Goal: Transaction & Acquisition: Purchase product/service

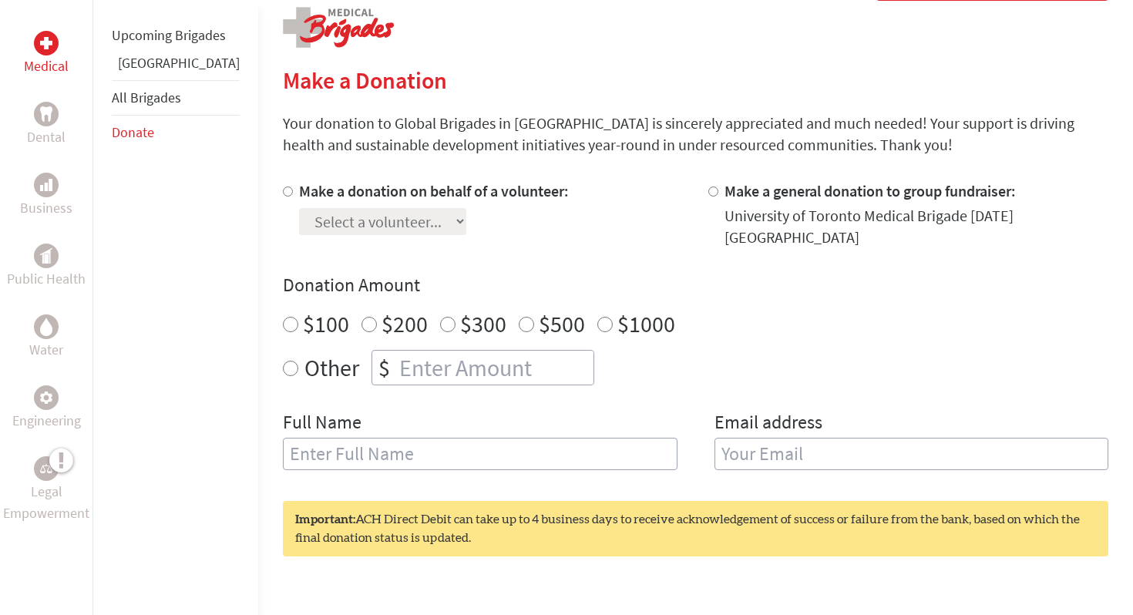
scroll to position [316, 0]
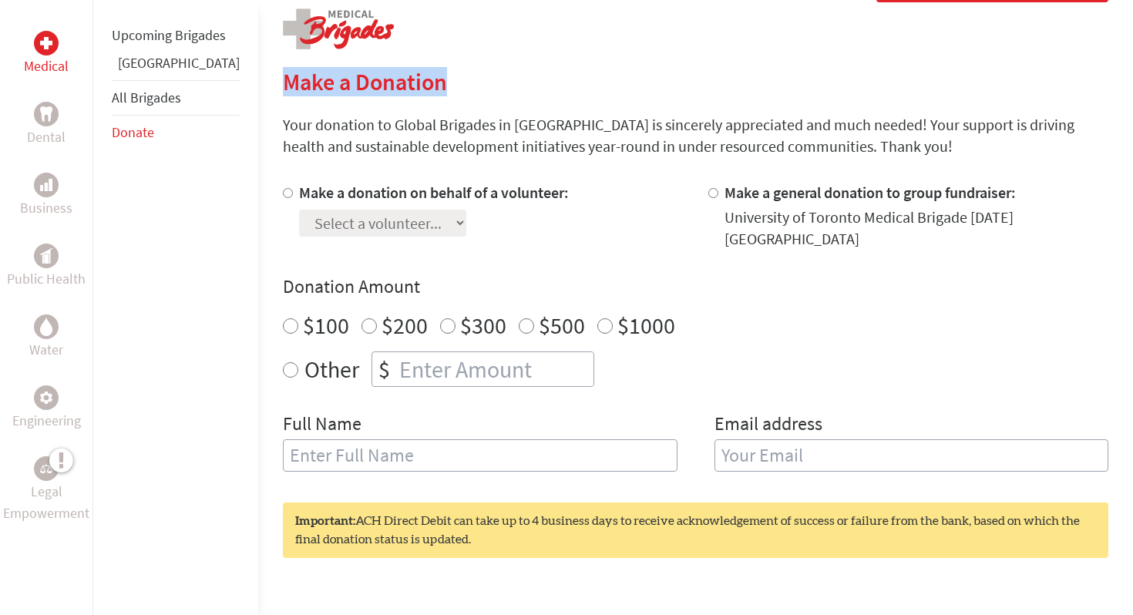
drag, startPoint x: 236, startPoint y: 82, endPoint x: 544, endPoint y: 82, distance: 307.6
click at [544, 82] on div "Medical Dental Business Public Health Water Engineering Legal Empowerment Upcom…" at bounding box center [566, 404] width 1133 height 866
click at [559, 112] on section "Make a Donation Your donation to Global Brigades in [GEOGRAPHIC_DATA] is sincer…" at bounding box center [696, 440] width 826 height 745
click at [362, 318] on input "$200" at bounding box center [369, 325] width 15 height 15
radio input "true"
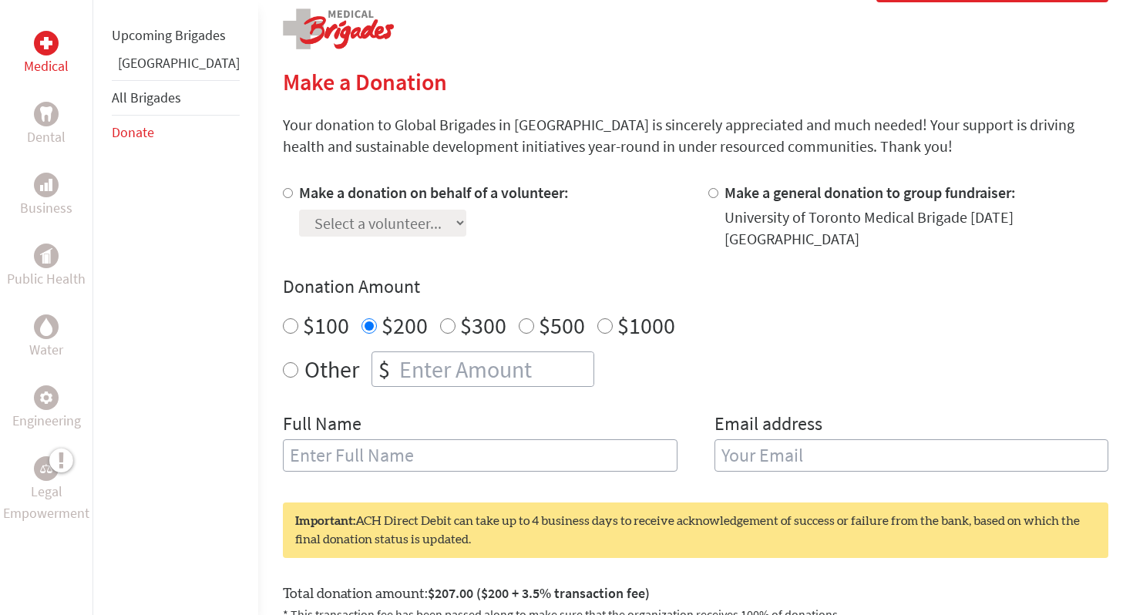
radio input "true"
click at [396, 352] on input "number" at bounding box center [494, 369] width 197 height 34
click at [283, 188] on input "Make a donation on behalf of a volunteer:" at bounding box center [288, 193] width 10 height 10
radio input "true"
click at [396, 222] on select "Select a volunteer... [PERSON_NAME]" at bounding box center [382, 223] width 167 height 27
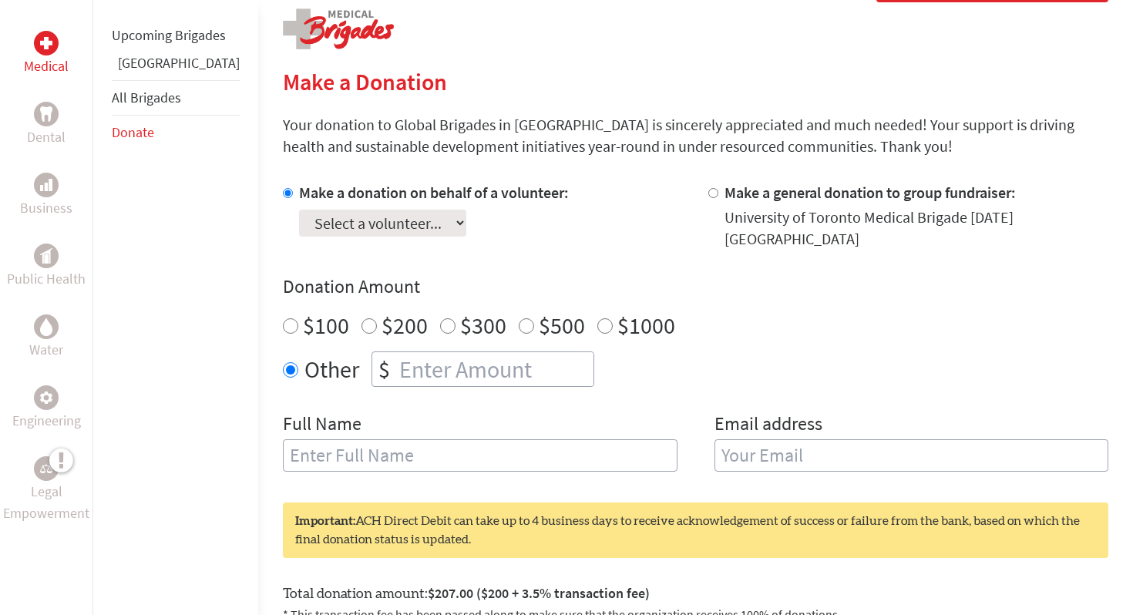
click at [376, 218] on select "Select a volunteer... [PERSON_NAME]" at bounding box center [382, 223] width 167 height 27
click at [399, 234] on select "Select a volunteer... [PERSON_NAME]" at bounding box center [382, 223] width 167 height 27
click at [372, 377] on div "Make a donation on behalf of a volunteer: Select a volunteer... [PERSON_NAME] M…" at bounding box center [696, 336] width 826 height 308
click at [396, 366] on input "number" at bounding box center [494, 369] width 197 height 34
type input "250"
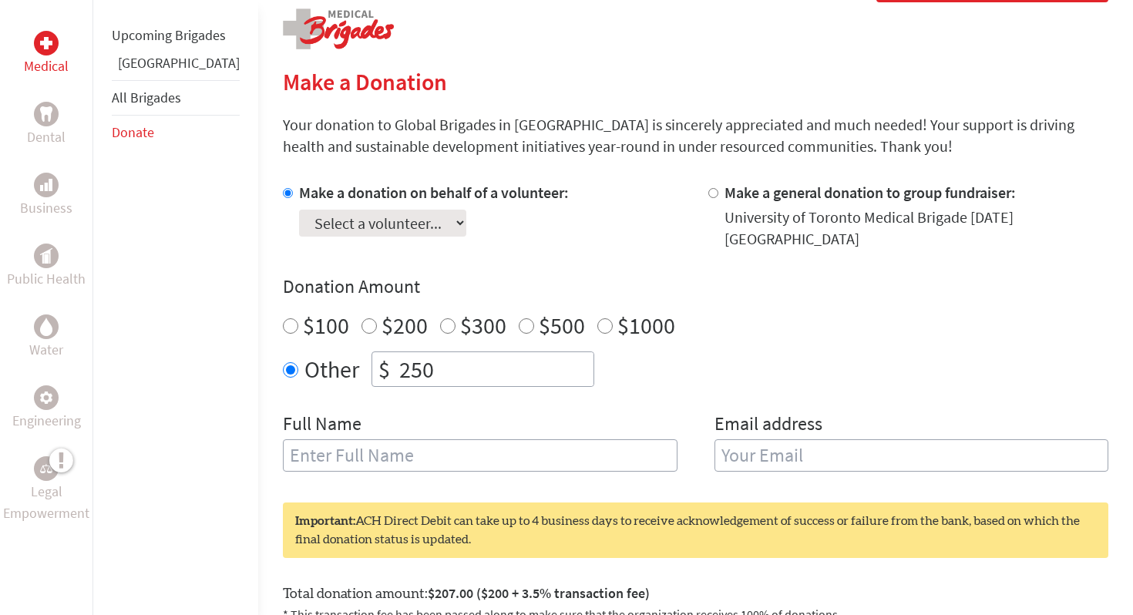
click at [497, 389] on div "Make a donation on behalf of a volunteer: Select a volunteer... [PERSON_NAME] M…" at bounding box center [696, 336] width 826 height 308
click at [470, 422] on div "Full Name" at bounding box center [480, 451] width 395 height 79
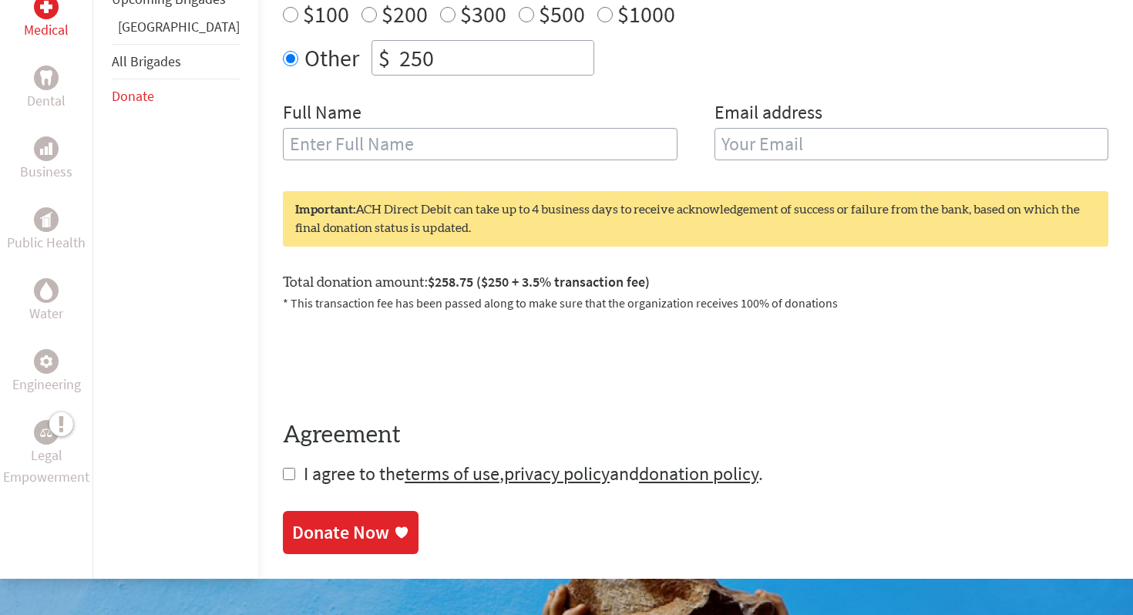
scroll to position [645, 0]
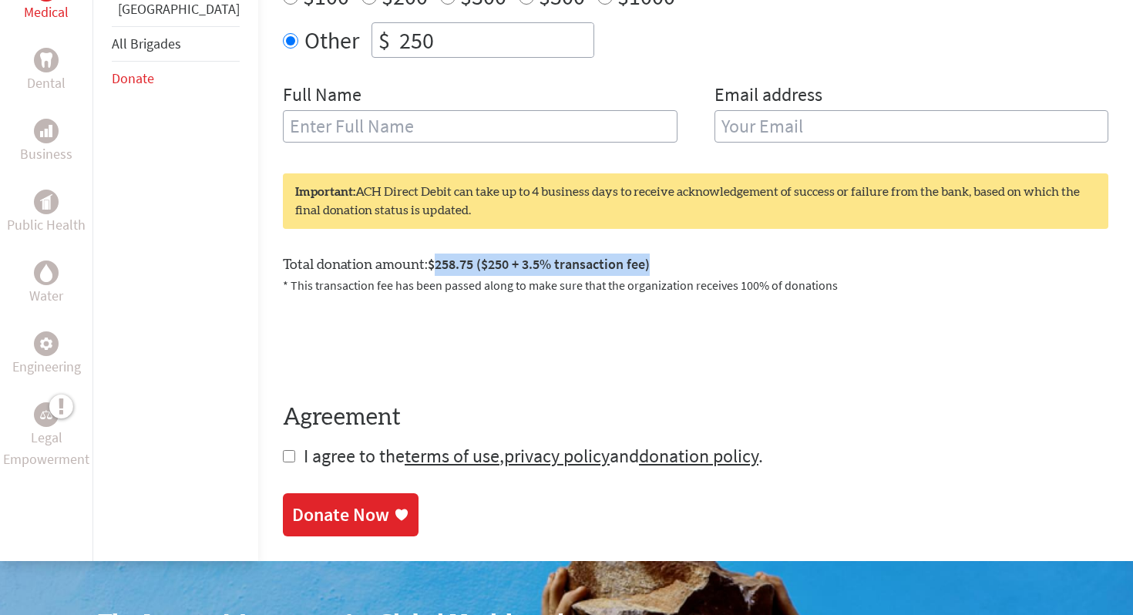
drag, startPoint x: 392, startPoint y: 251, endPoint x: 621, endPoint y: 254, distance: 229.0
click at [621, 254] on div "Total donation amount: $258.75 ($250 + 3.5% transaction fee) * This transaction…" at bounding box center [696, 267] width 826 height 53
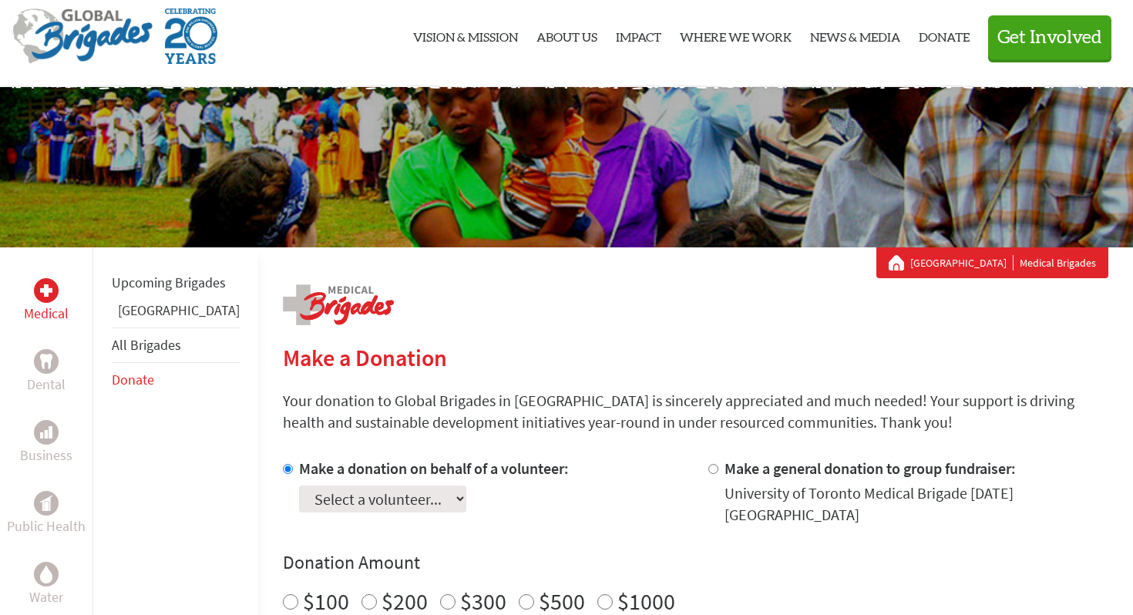
scroll to position [0, 0]
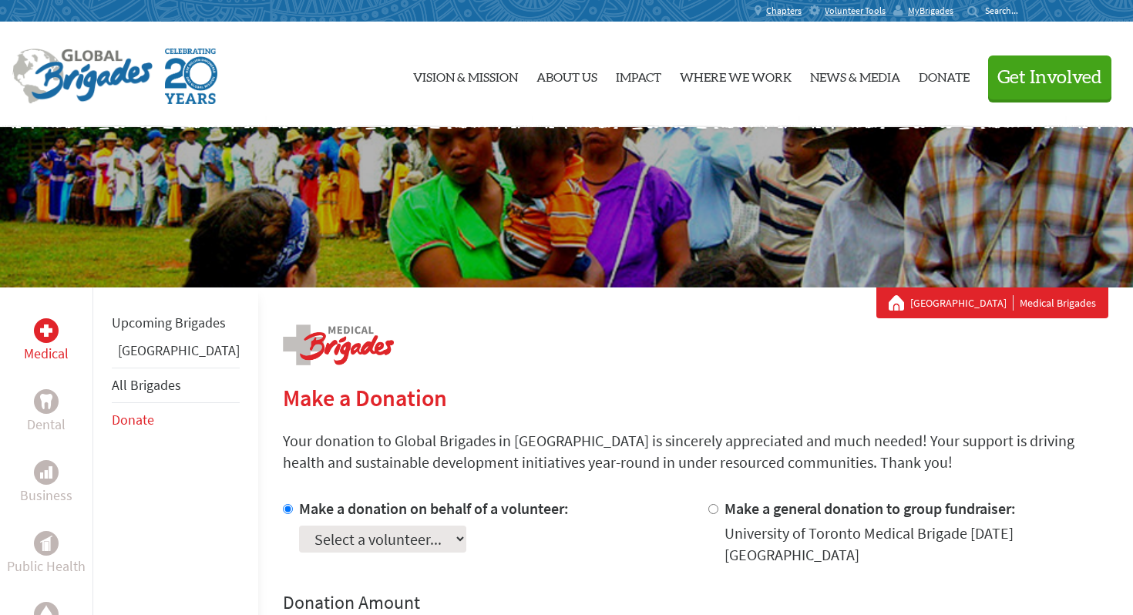
click at [163, 394] on link "All Brigades" at bounding box center [146, 385] width 69 height 18
